Goal: Task Accomplishment & Management: Use online tool/utility

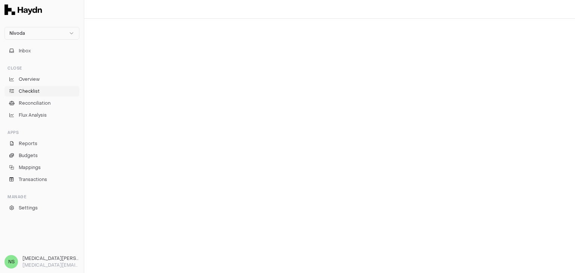
click at [57, 89] on link "Checklist" at bounding box center [41, 91] width 75 height 10
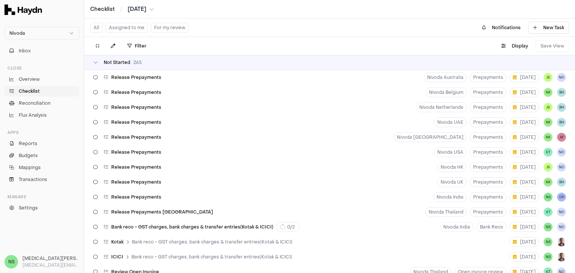
click at [134, 30] on button "Assigned to me" at bounding box center [127, 28] width 42 height 10
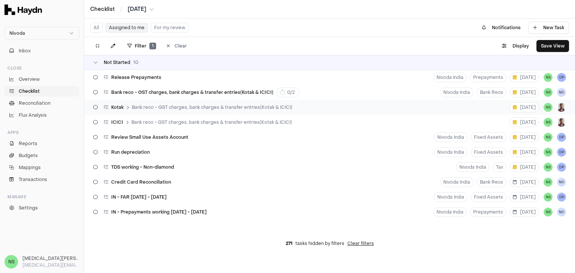
click at [188, 110] on span "Bank reco - GST charges, bank charges & transfer entries(Kotak & ICICI)" at bounding box center [212, 107] width 161 height 6
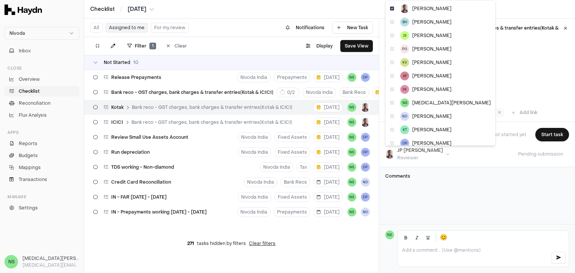
click at [407, 156] on html "Nivoda Inbox Close Overview Checklist Reconciliation Flux Analysis Apps Reports…" at bounding box center [287, 136] width 575 height 273
click at [391, 118] on icon at bounding box center [392, 116] width 4 height 4
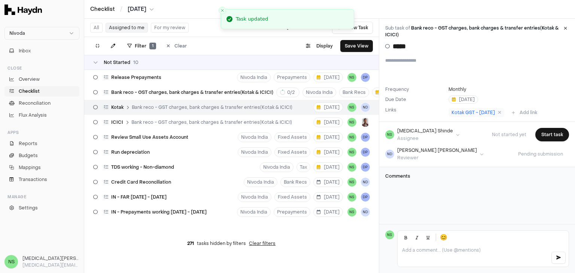
click at [211, 126] on div "ICICI Bank reco - GST charges, bank charges & transfer entries(Kotak & ICICI)" at bounding box center [192, 122] width 205 height 14
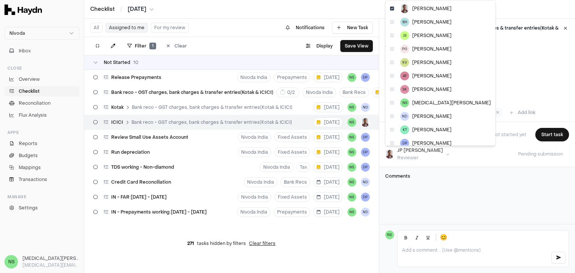
click at [408, 158] on html "Nivoda Inbox Close Overview Checklist Reconciliation Flux Analysis Apps Reports…" at bounding box center [287, 136] width 575 height 273
click at [389, 118] on div "ND [PERSON_NAME]" at bounding box center [440, 116] width 107 height 13
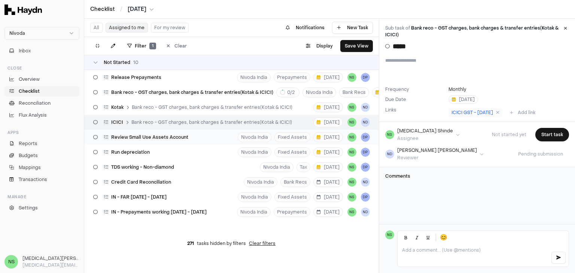
click at [157, 142] on div "Review Small Use Assets Account" at bounding box center [140, 137] width 101 height 14
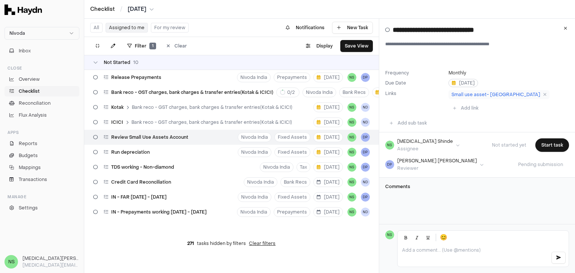
click at [461, 83] on span "[DATE]" at bounding box center [463, 83] width 23 height 6
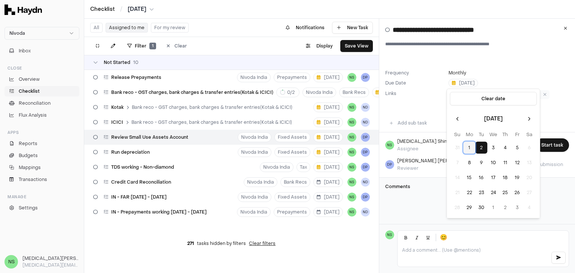
click at [471, 146] on button "1" at bounding box center [469, 148] width 12 height 12
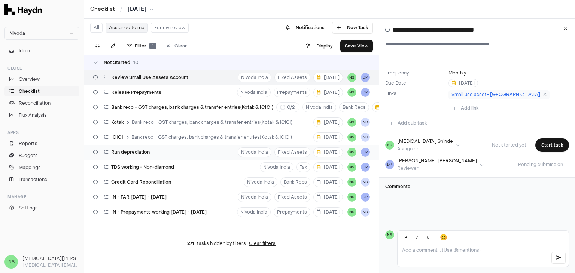
click at [171, 155] on div "Run depreciation Nivoda India Fixed Assets [DATE] NS DP" at bounding box center [231, 152] width 295 height 15
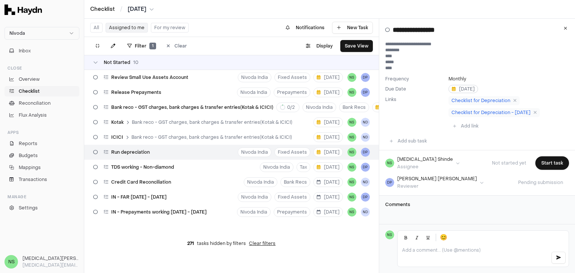
click at [453, 90] on icon "button" at bounding box center [454, 89] width 4 height 4
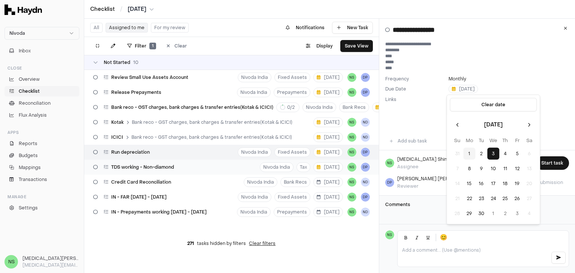
click at [145, 171] on div "TDS working - Non-diamond" at bounding box center [133, 167] width 87 height 14
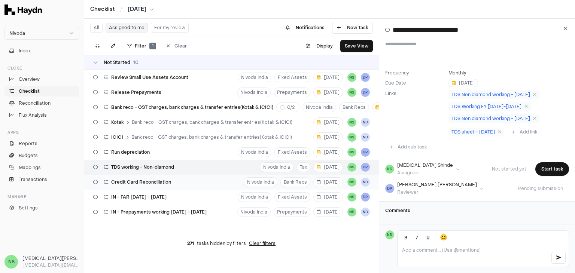
click at [199, 187] on div "Credit Card Reconciliation Nivoda India Bank Recs [DATE] NS ND" at bounding box center [231, 182] width 295 height 15
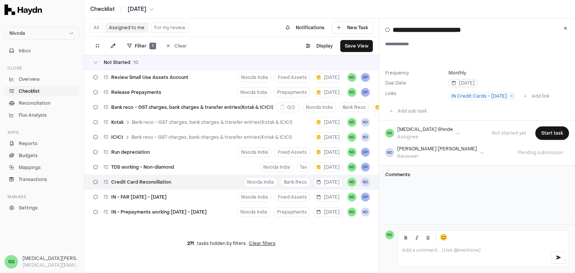
click at [456, 82] on span "[DATE]" at bounding box center [463, 83] width 23 height 6
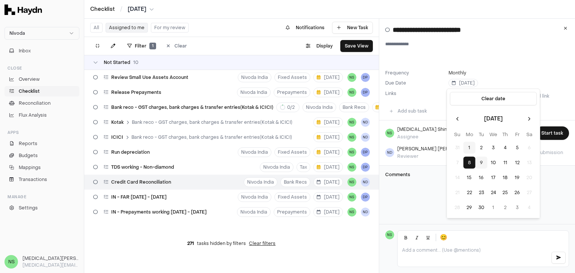
click at [484, 165] on button "9" at bounding box center [481, 163] width 12 height 12
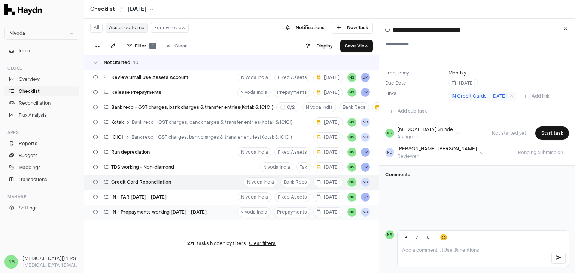
click at [190, 213] on span "IN - Prepayments working [DATE] - [DATE]" at bounding box center [158, 212] width 95 height 6
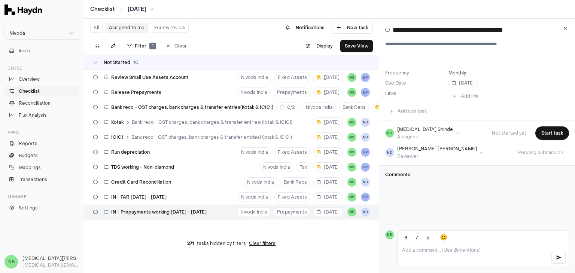
click at [458, 32] on input "**********" at bounding box center [481, 30] width 176 height 10
click at [565, 28] on icon at bounding box center [565, 28] width 3 height 4
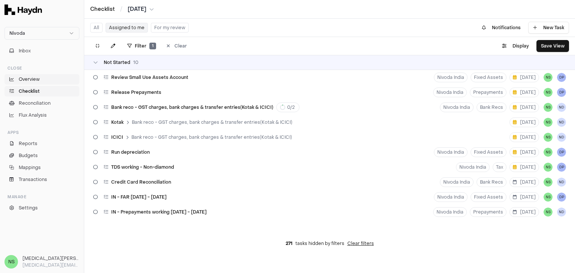
click at [52, 75] on link "Overview" at bounding box center [41, 79] width 75 height 10
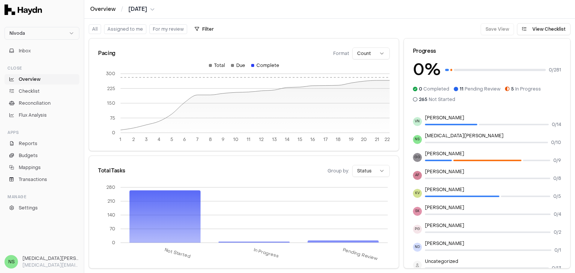
scroll to position [139, 0]
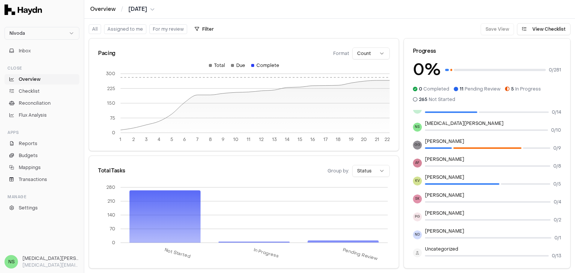
click at [138, 12] on html "Nivoda Inbox Close Overview Checklist Reconciliation Flux Analysis Apps Reports…" at bounding box center [287, 136] width 575 height 273
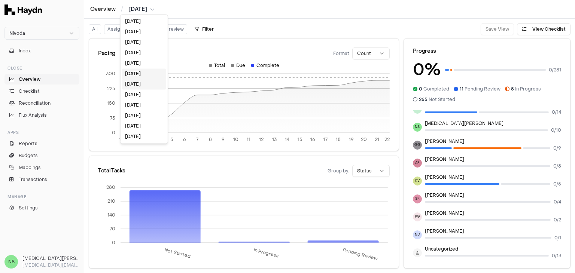
click at [133, 86] on div "[DATE]" at bounding box center [144, 84] width 44 height 10
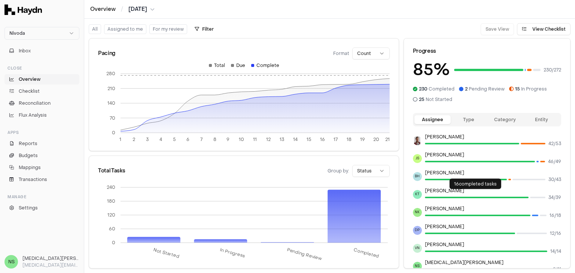
scroll to position [37, 0]
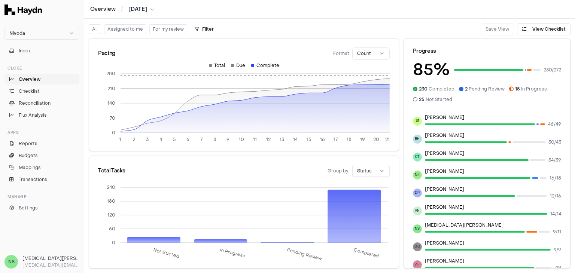
click at [451, 228] on p "[MEDICAL_DATA][PERSON_NAME]" at bounding box center [493, 225] width 136 height 6
click at [141, 31] on button "Assigned to me" at bounding box center [125, 29] width 42 height 10
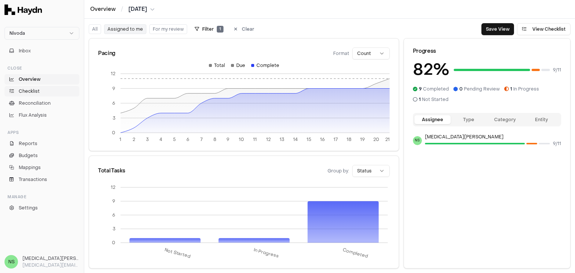
click at [37, 86] on link "Checklist" at bounding box center [41, 91] width 75 height 10
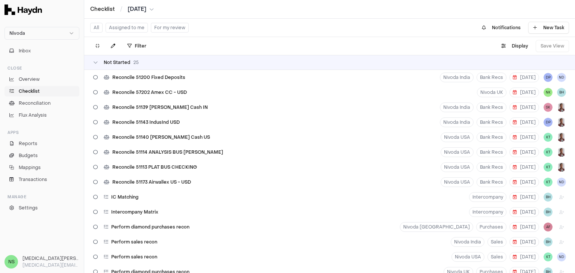
click at [135, 32] on button "Assigned to me" at bounding box center [127, 28] width 42 height 10
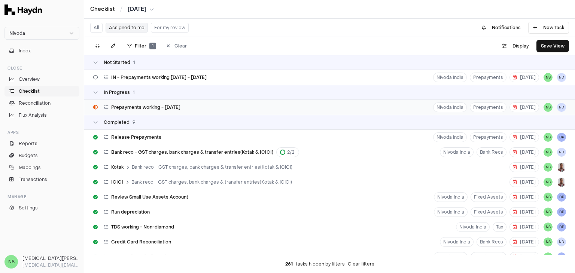
click at [157, 107] on span "Prepayments working - [DATE]" at bounding box center [145, 107] width 69 height 6
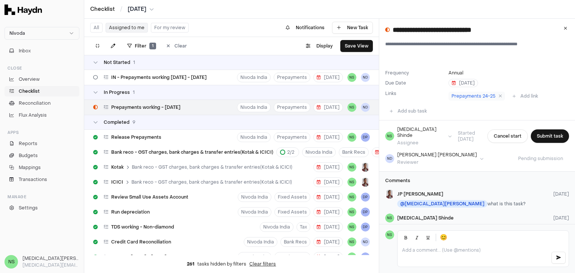
click at [419, 151] on html "Nivoda Inbox Close Overview Checklist Reconciliation Flux Analysis Apps Reports…" at bounding box center [287, 136] width 575 height 273
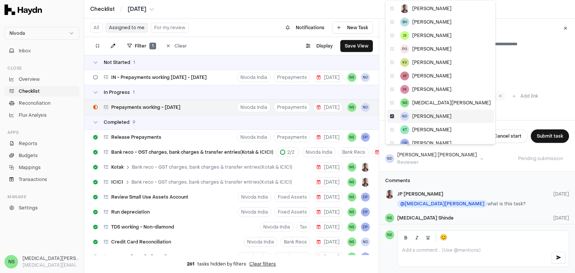
scroll to position [37, 0]
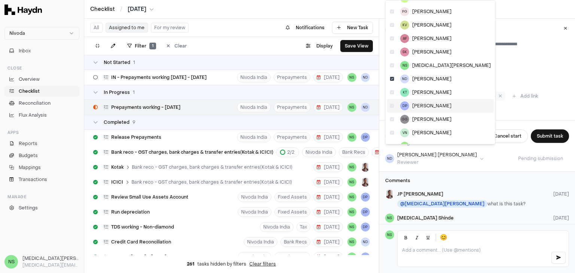
click at [392, 107] on icon at bounding box center [392, 106] width 4 height 4
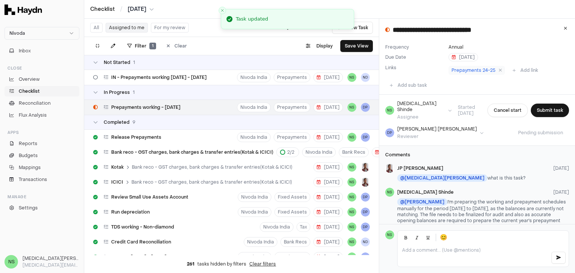
scroll to position [0, 0]
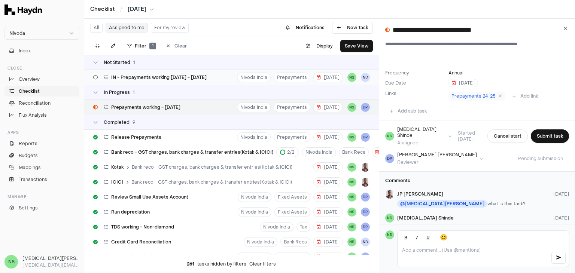
click at [162, 75] on span "IN - Prepayments working [DATE] - [DATE]" at bounding box center [158, 77] width 95 height 6
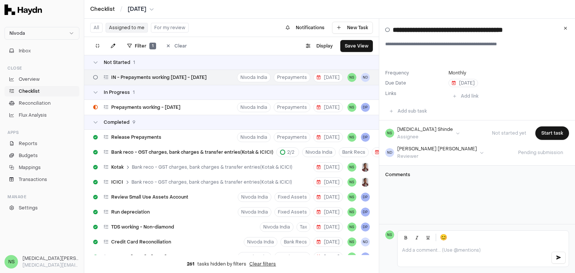
click at [395, 150] on html "Nivoda Inbox Close Overview Checklist Reconciliation Flux Analysis Apps Reports…" at bounding box center [287, 136] width 575 height 273
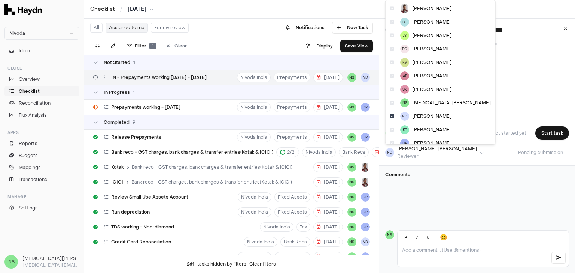
click at [394, 144] on div "[PERSON_NAME] BH [PERSON_NAME] [PERSON_NAME] PG [PERSON_NAME] KV [PERSON_NAME] …" at bounding box center [440, 72] width 110 height 144
click at [391, 141] on icon at bounding box center [392, 143] width 4 height 4
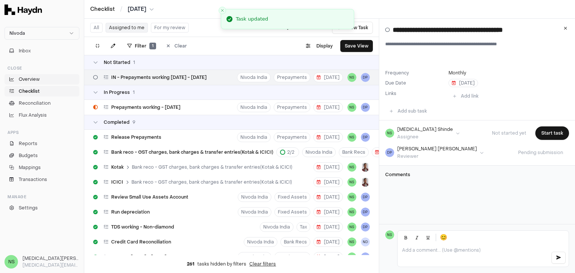
click at [32, 83] on link "Overview" at bounding box center [41, 79] width 75 height 10
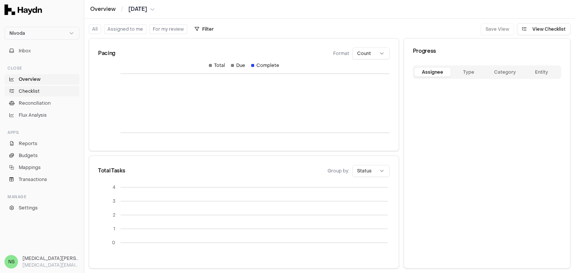
click at [29, 93] on span "Checklist" at bounding box center [29, 91] width 21 height 7
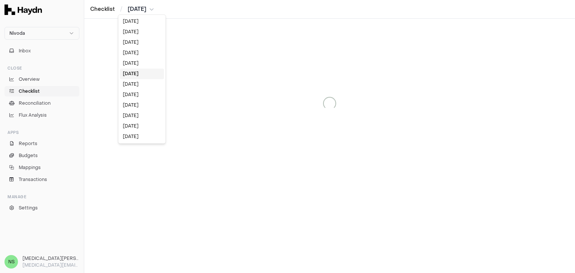
click at [146, 9] on html "Nivoda Inbox Close Overview Checklist Reconciliation Flux Analysis Apps Reports…" at bounding box center [287, 136] width 575 height 273
click at [135, 62] on div "[DATE]" at bounding box center [142, 63] width 44 height 10
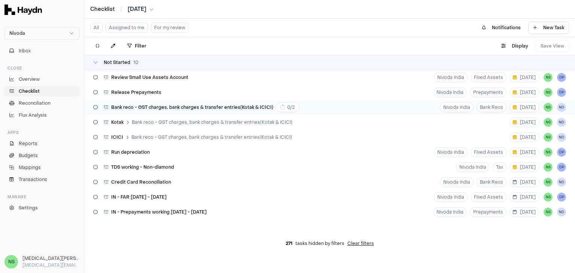
click at [244, 109] on div "Not Started 10 Review Small Use Assets Account Nivoda India Fixed Assets [DATE]…" at bounding box center [329, 137] width 491 height 165
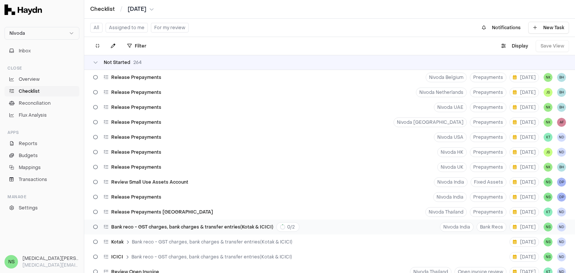
click at [361, 228] on div "Bank reco - GST charges, bank charges & transfer entries(Kotak & ICICI) 0 / 2 N…" at bounding box center [329, 227] width 491 height 15
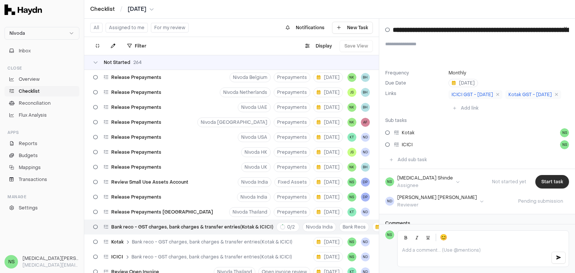
click at [544, 181] on button "Start task" at bounding box center [552, 181] width 34 height 13
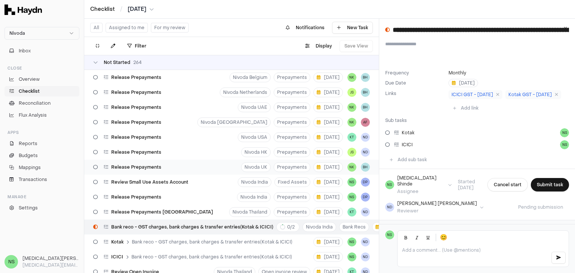
scroll to position [75, 0]
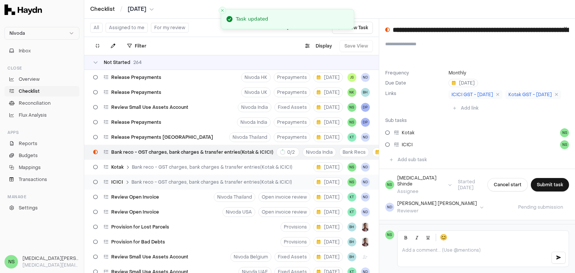
click at [280, 175] on div "ICICI Bank reco - GST charges, bank charges & transfer entries(Kotak & ICICI)" at bounding box center [192, 182] width 205 height 14
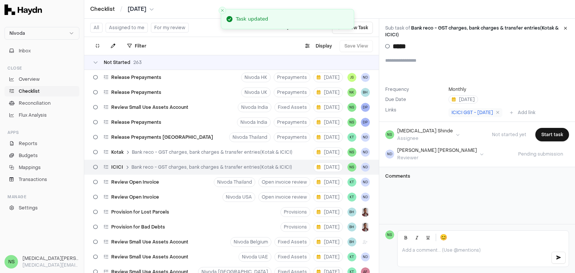
scroll to position [3883, 0]
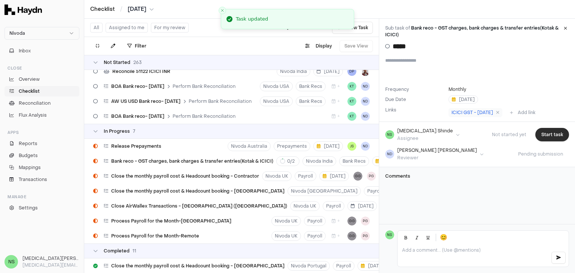
click at [542, 135] on button "Start task" at bounding box center [552, 134] width 34 height 13
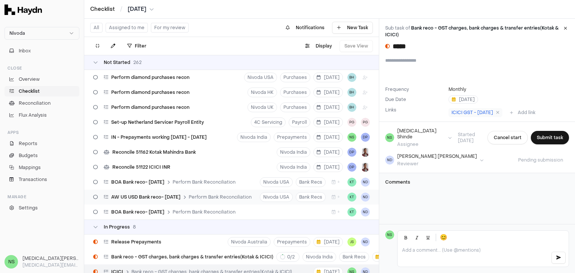
scroll to position [3658, 0]
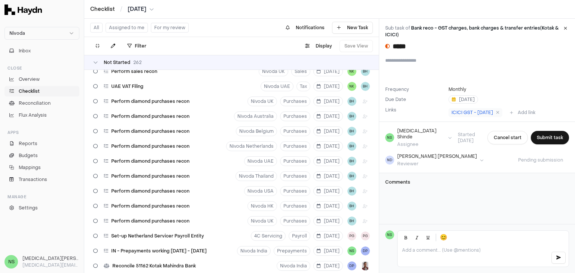
click at [129, 29] on button "Assigned to me" at bounding box center [127, 28] width 42 height 10
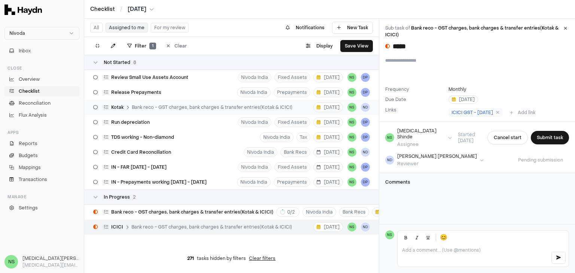
click at [193, 103] on div "Kotak Bank reco - GST charges, bank charges & transfer entries(Kotak & ICICI)" at bounding box center [192, 107] width 205 height 14
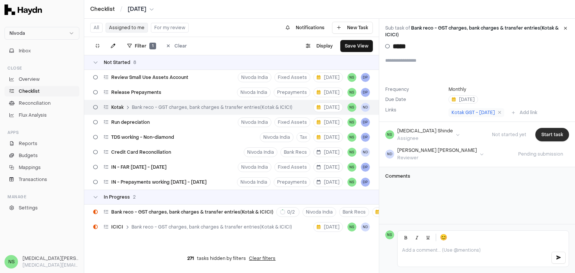
click at [541, 134] on button "Start task" at bounding box center [552, 134] width 34 height 13
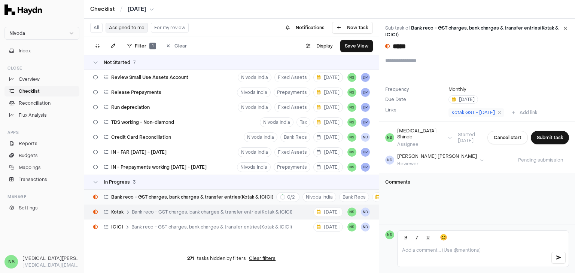
click at [233, 199] on span "Bank reco - GST charges, bank charges & transfer entries(Kotak & ICICI)" at bounding box center [192, 197] width 162 height 6
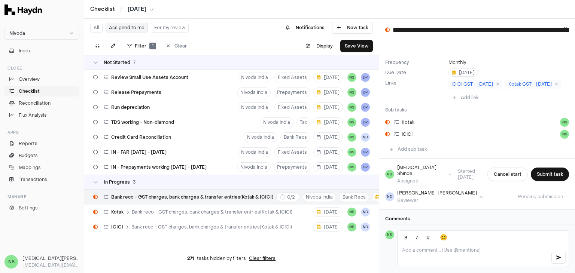
scroll to position [19, 0]
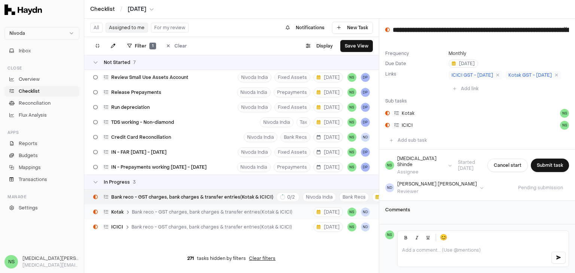
click at [262, 208] on div "Kotak Bank reco - GST charges, bank charges & transfer entries(Kotak & ICICI)" at bounding box center [192, 212] width 205 height 14
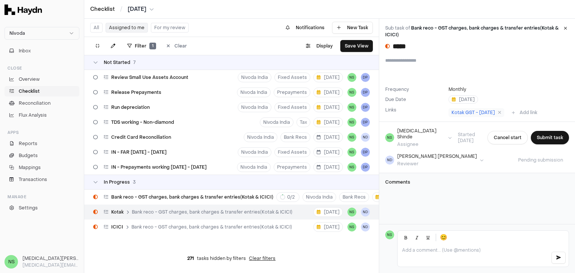
click at [272, 213] on span "Bank reco - GST charges, bank charges & transfer entries(Kotak & ICICI)" at bounding box center [212, 212] width 161 height 6
click at [264, 230] on span "Bank reco - GST charges, bank charges & transfer entries(Kotak & ICICI)" at bounding box center [211, 227] width 161 height 6
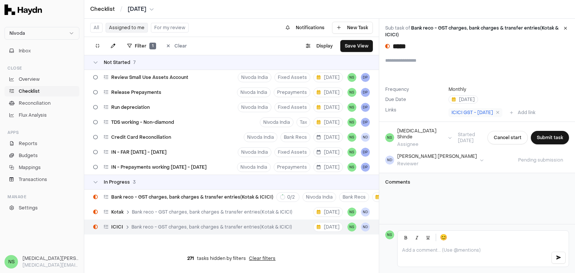
click at [264, 230] on span "Bank reco - GST charges, bank charges & transfer entries(Kotak & ICICI)" at bounding box center [211, 227] width 161 height 6
click at [241, 210] on span "Bank reco - GST charges, bank charges & transfer entries(Kotak & ICICI)" at bounding box center [212, 212] width 161 height 6
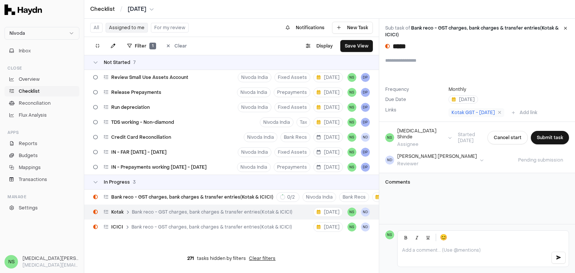
click at [241, 210] on span "Bank reco - GST charges, bank charges & transfer entries(Kotak & ICICI)" at bounding box center [212, 212] width 161 height 6
click at [231, 226] on span "Bank reco - GST charges, bank charges & transfer entries(Kotak & ICICI)" at bounding box center [211, 227] width 161 height 6
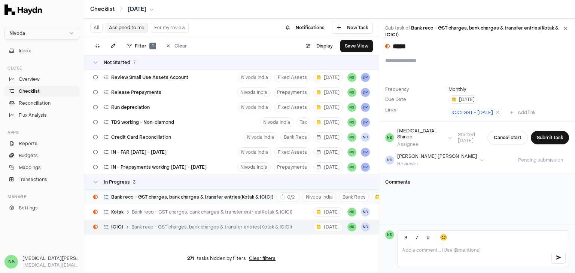
click at [233, 195] on span "Bank reco - GST charges, bank charges & transfer entries(Kotak & ICICI)" at bounding box center [192, 197] width 162 height 6
type input "**********"
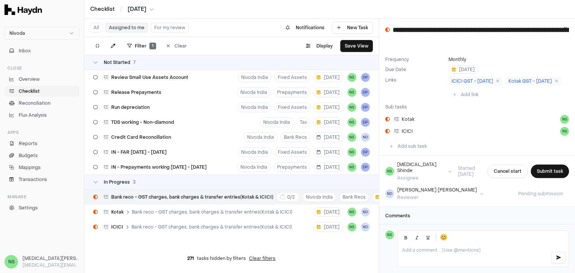
scroll to position [19, 0]
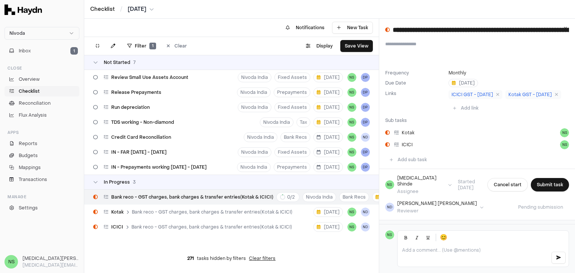
scroll to position [19, 0]
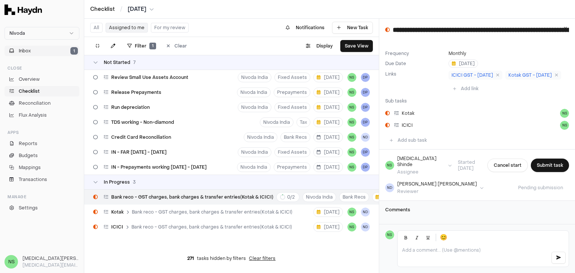
click at [54, 47] on button "Inbox 1" at bounding box center [41, 51] width 75 height 10
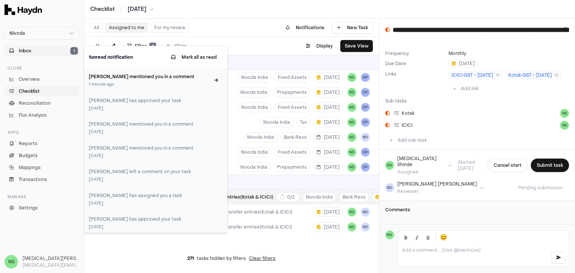
click at [108, 82] on div "1 minute ago" at bounding box center [149, 85] width 121 height 6
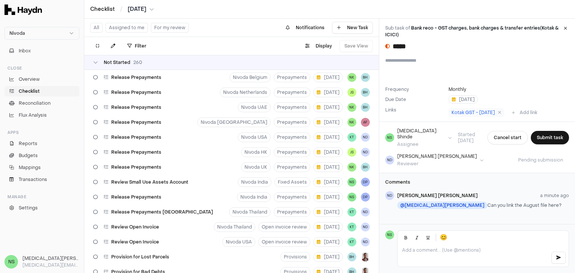
scroll to position [3853, 0]
